Goal: Navigation & Orientation: Find specific page/section

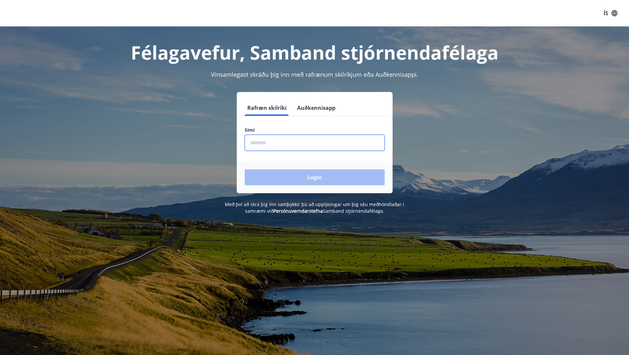
click at [256, 143] on input "phone" at bounding box center [315, 142] width 140 height 16
type input "********"
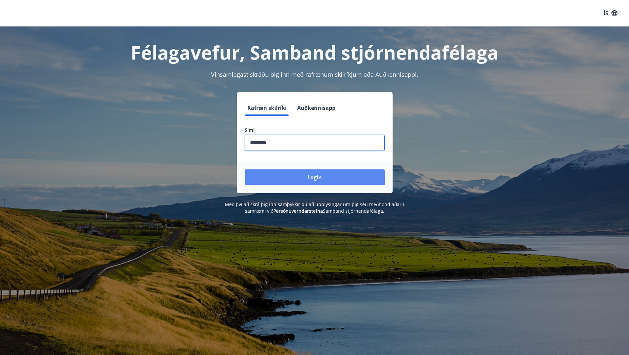
click at [297, 179] on button "Login" at bounding box center [315, 177] width 140 height 16
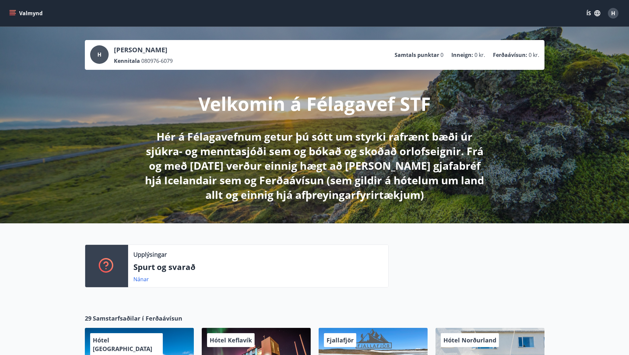
click at [14, 13] on icon "menu" at bounding box center [13, 13] width 7 height 1
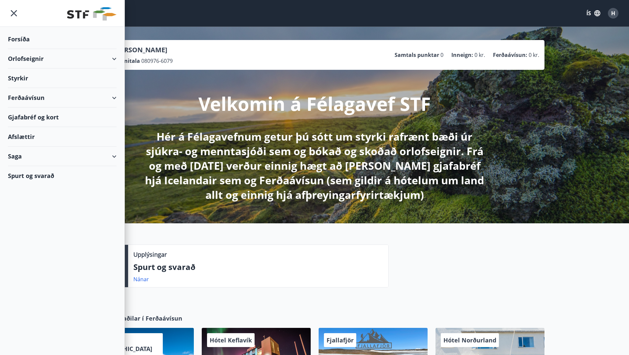
click at [12, 49] on div "Styrkir" at bounding box center [62, 38] width 109 height 19
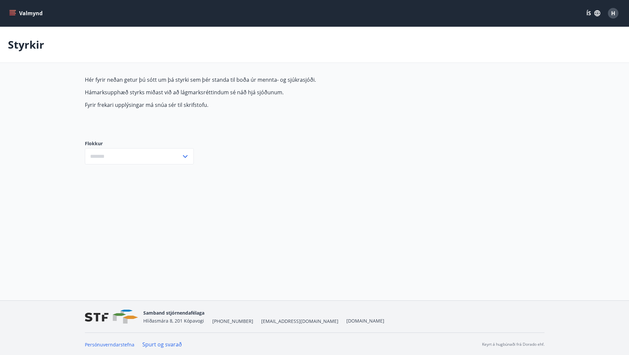
type input "***"
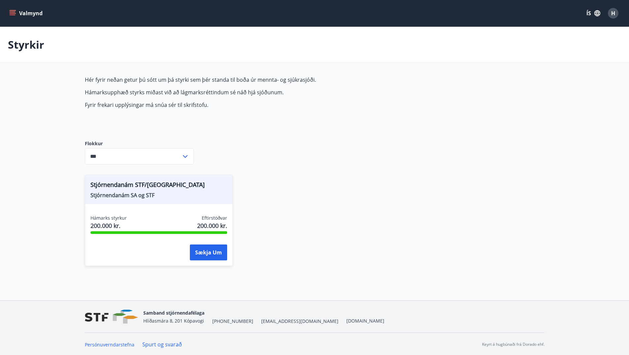
click at [10, 13] on icon "menu" at bounding box center [13, 13] width 7 height 1
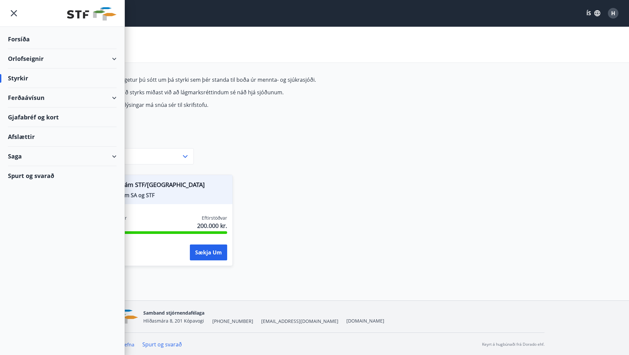
click at [24, 134] on div "Afslættir" at bounding box center [62, 136] width 109 height 19
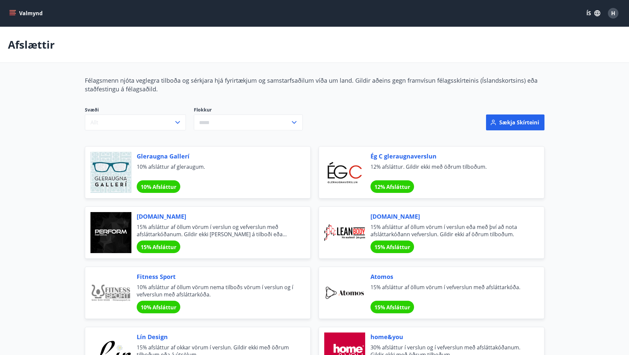
click at [14, 13] on icon "menu" at bounding box center [13, 13] width 7 height 1
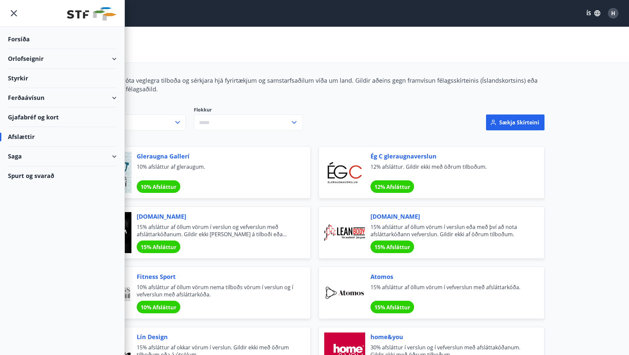
click at [53, 98] on div "Ferðaávísun" at bounding box center [62, 97] width 109 height 19
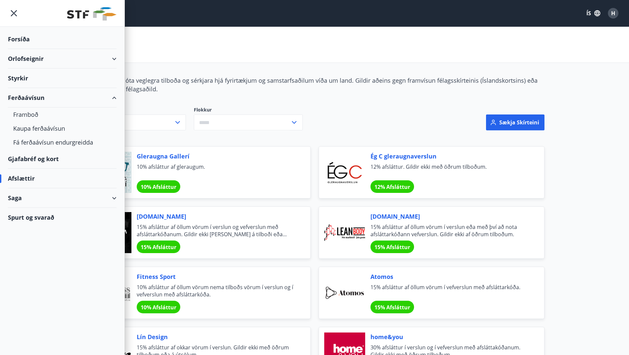
click at [36, 158] on div "Gjafabréf og kort" at bounding box center [62, 158] width 109 height 19
